Goal: Communication & Community: Answer question/provide support

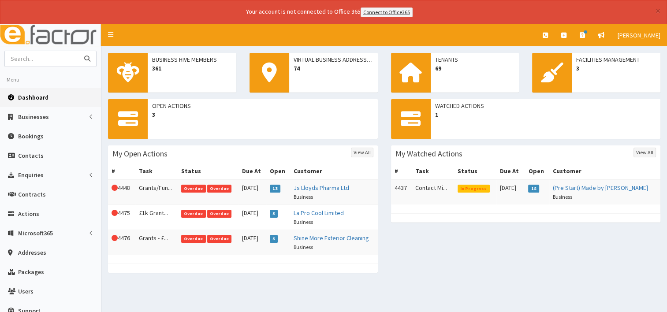
click at [21, 58] on input "text" at bounding box center [42, 58] width 74 height 15
type input "eudomonia"
click at [78, 51] on button "submit" at bounding box center [87, 58] width 18 height 15
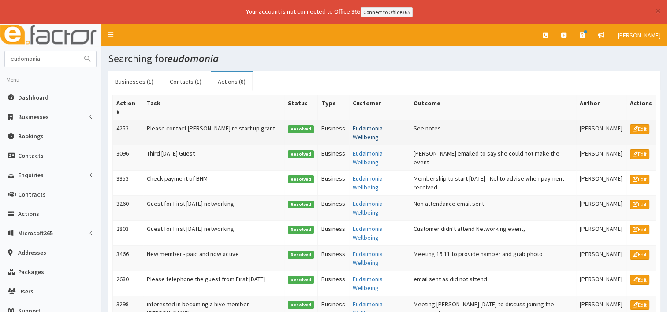
click at [357, 130] on link "Eudaimonia Wellbeing" at bounding box center [368, 132] width 30 height 17
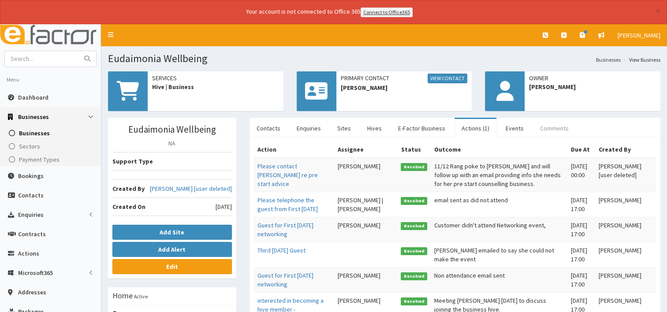
click at [543, 128] on link "Comments" at bounding box center [554, 128] width 43 height 19
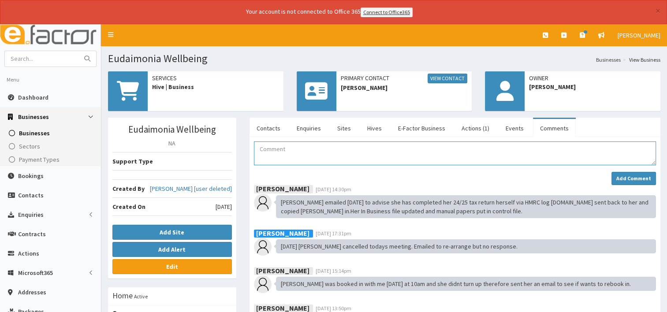
click at [279, 150] on textarea "Comment" at bounding box center [455, 154] width 402 height 24
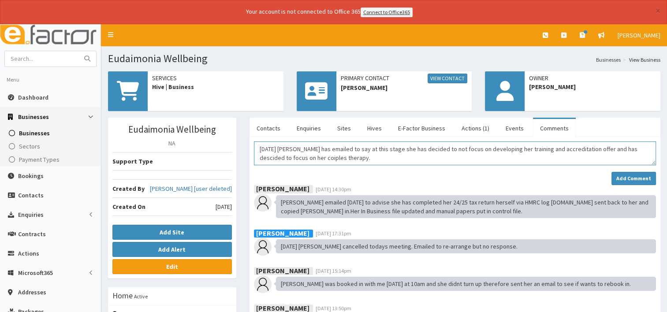
click at [610, 148] on textarea "26/08/25 Sam has emailed to say at this stage she has decided to not focus on d…" at bounding box center [455, 154] width 402 height 24
drag, startPoint x: 324, startPoint y: 156, endPoint x: 331, endPoint y: 155, distance: 7.1
click at [326, 156] on textarea "26/08/25 Sam has emailed to say at this stage she has decided to not focus on d…" at bounding box center [455, 154] width 402 height 24
drag, startPoint x: 331, startPoint y: 155, endPoint x: 361, endPoint y: 155, distance: 30.0
click at [362, 155] on textarea "26/08/25 Sam has emailed to say at this stage she has decided to not focus on d…" at bounding box center [455, 154] width 402 height 24
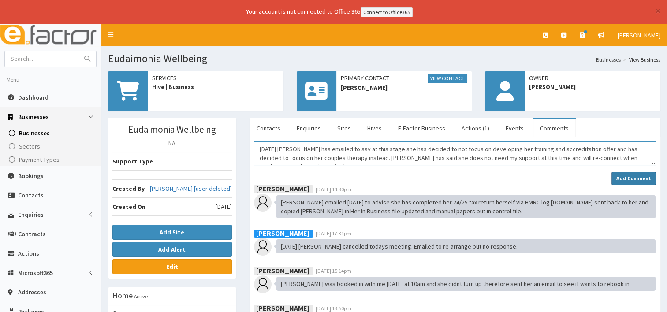
type textarea "26/08/25 Sam has emailed to say at this stage she has decided to not focus on d…"
click at [635, 178] on strong "Add Comment" at bounding box center [633, 178] width 35 height 7
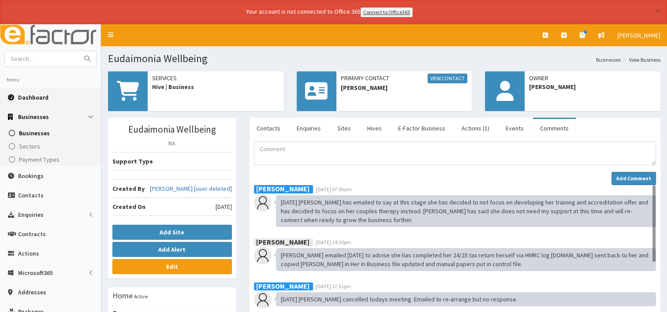
click at [42, 94] on span "Dashboard" at bounding box center [33, 97] width 30 height 8
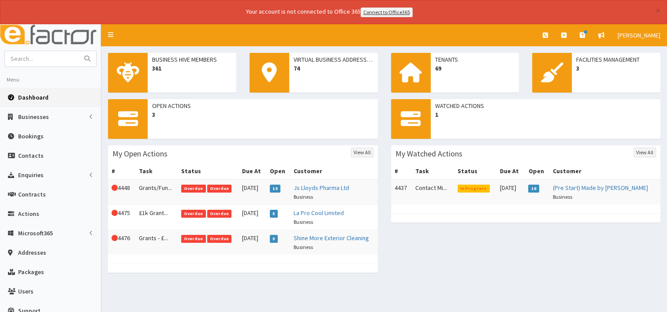
click at [32, 97] on span "Dashboard" at bounding box center [33, 97] width 30 height 8
click at [37, 61] on input "text" at bounding box center [42, 58] width 74 height 15
type input "[PERSON_NAME]"
click at [78, 51] on button "submit" at bounding box center [87, 58] width 18 height 15
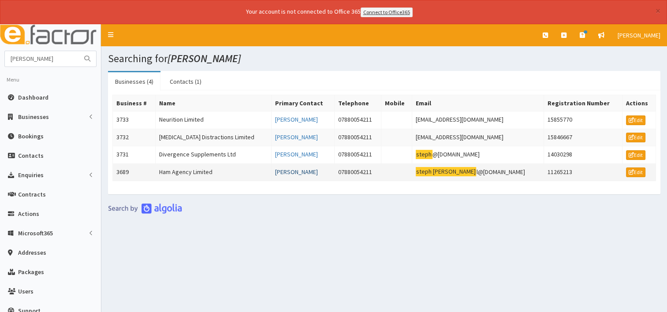
click at [289, 168] on link "[PERSON_NAME]" at bounding box center [296, 172] width 43 height 8
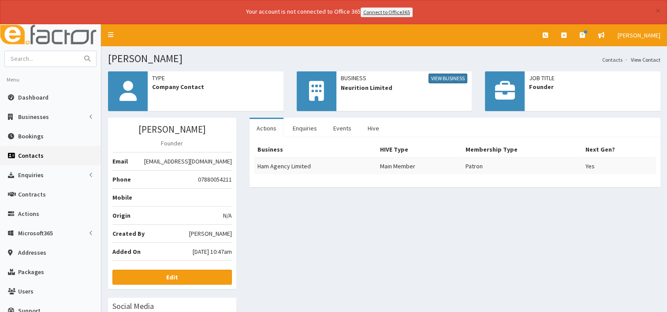
click at [429, 78] on link "View Business" at bounding box center [447, 79] width 39 height 10
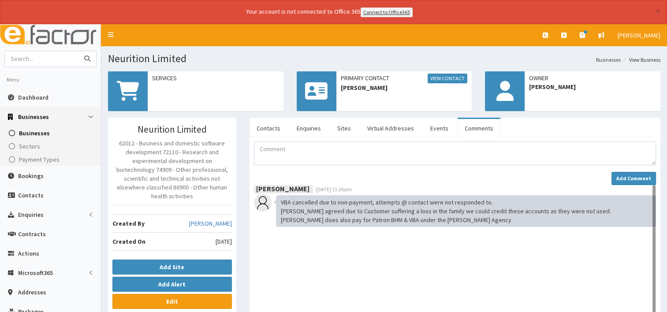
click at [36, 61] on input "text" at bounding box center [42, 58] width 74 height 15
type input "ham agency"
click at [78, 51] on button "submit" at bounding box center [87, 58] width 18 height 15
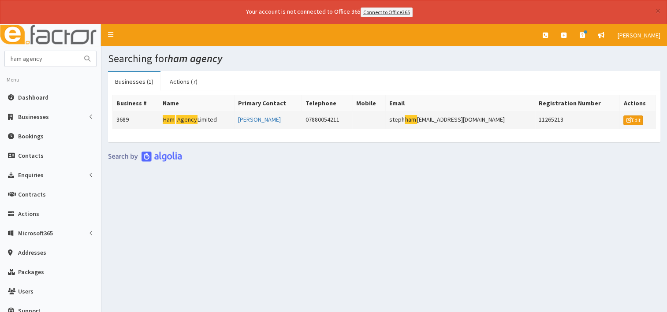
click at [194, 119] on mark "Agency" at bounding box center [186, 119] width 21 height 9
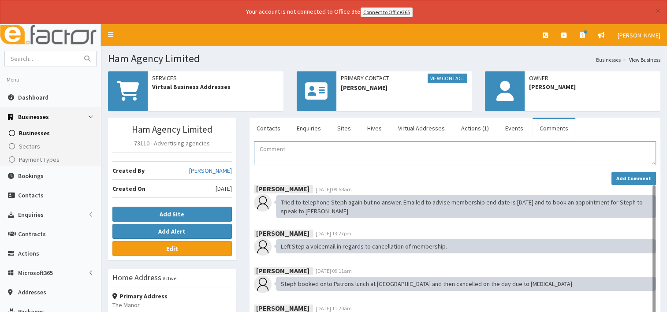
click at [298, 158] on textarea "Comment" at bounding box center [455, 154] width 402 height 24
click at [274, 151] on textarea "Comment" at bounding box center [455, 154] width 402 height 24
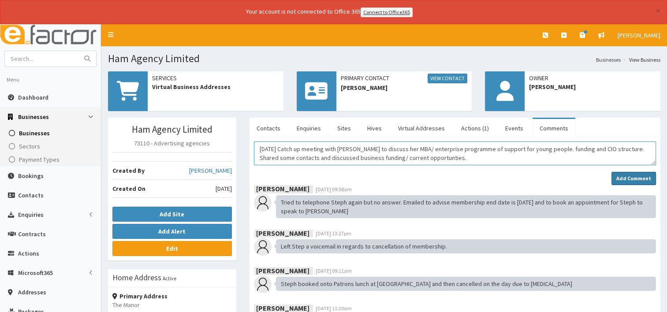
type textarea "[DATE] Catch up meeting with [PERSON_NAME] to discuss her MBA/ enterprise progr…"
click at [637, 178] on strong "Add Comment" at bounding box center [633, 178] width 35 height 7
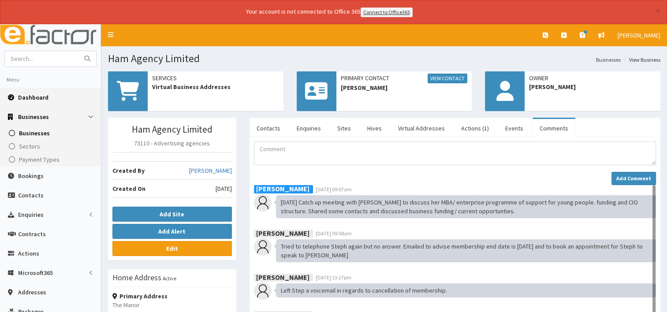
click at [39, 97] on span "Dashboard" at bounding box center [33, 97] width 30 height 8
